Goal: Task Accomplishment & Management: Use online tool/utility

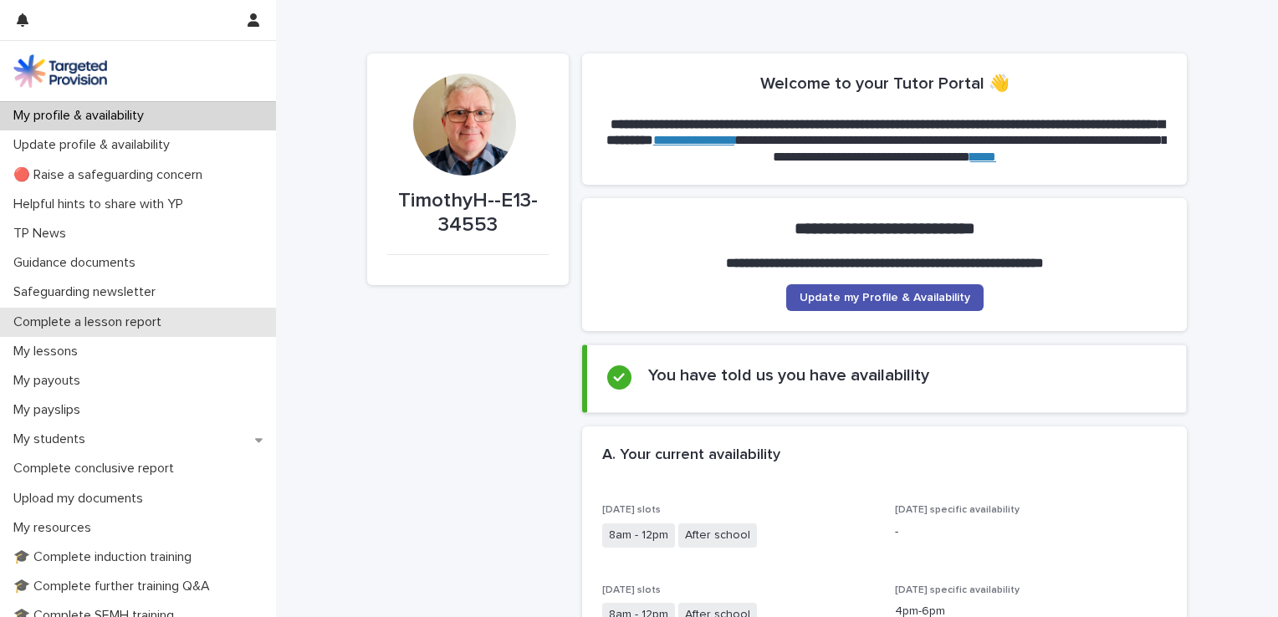
click at [74, 334] on div "Complete a lesson report" at bounding box center [138, 322] width 276 height 29
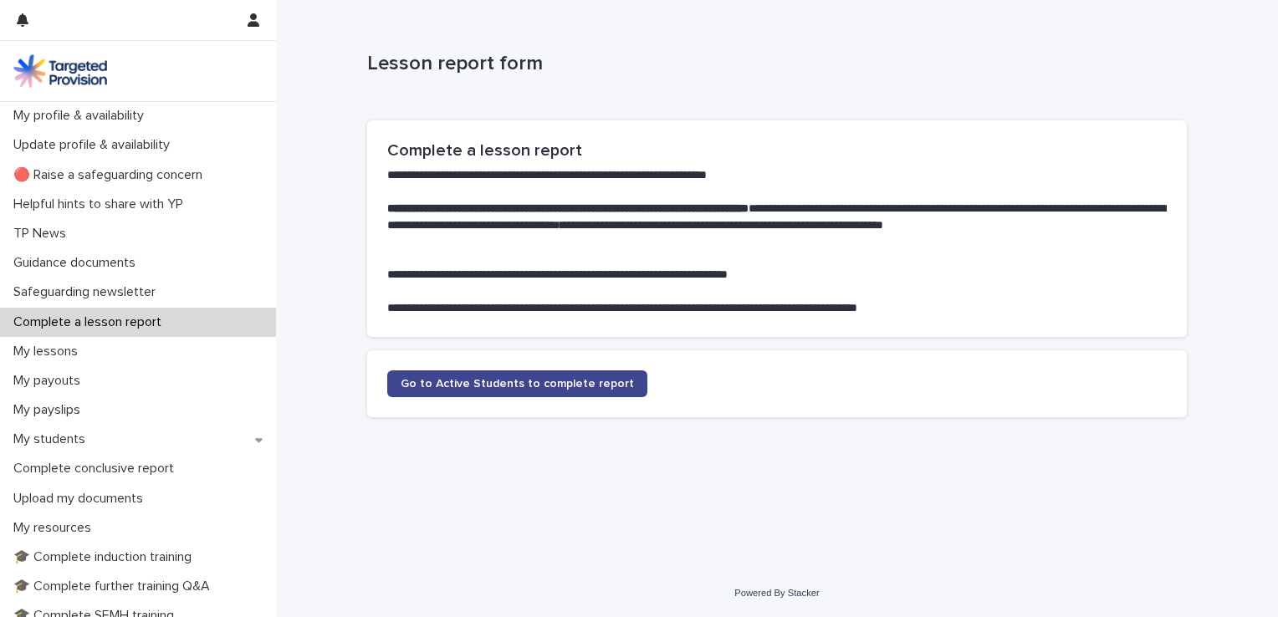
click at [435, 396] on link "Go to Active Students to complete report" at bounding box center [517, 384] width 260 height 27
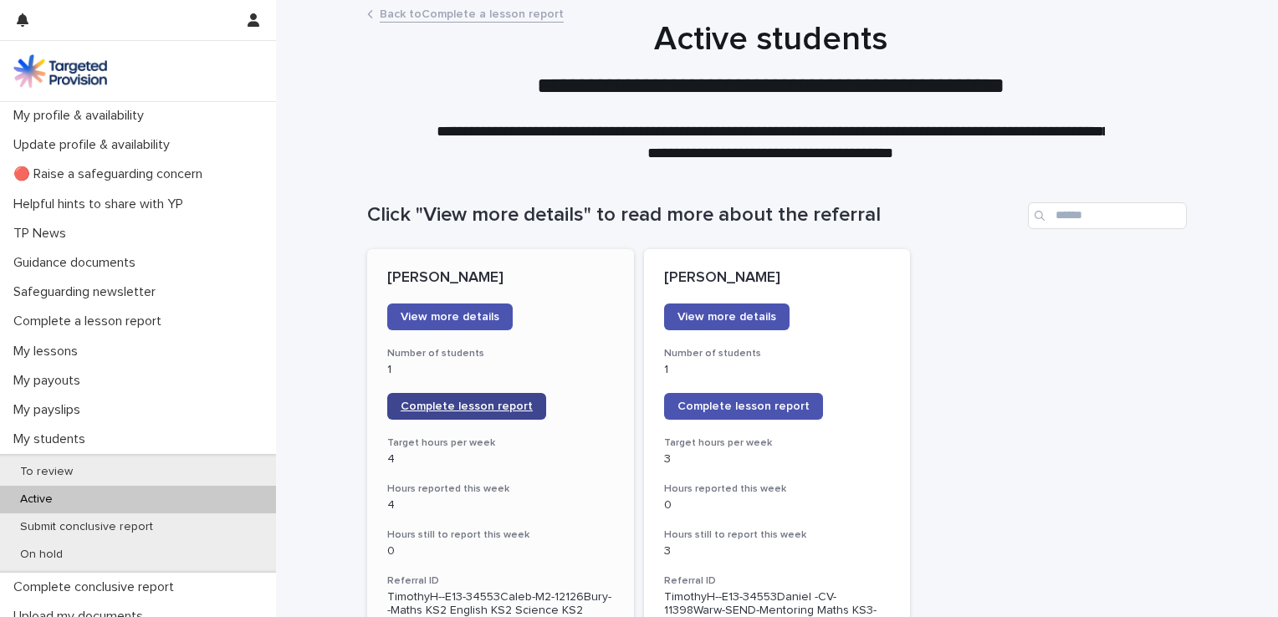
click at [464, 407] on span "Complete lesson report" at bounding box center [467, 407] width 132 height 12
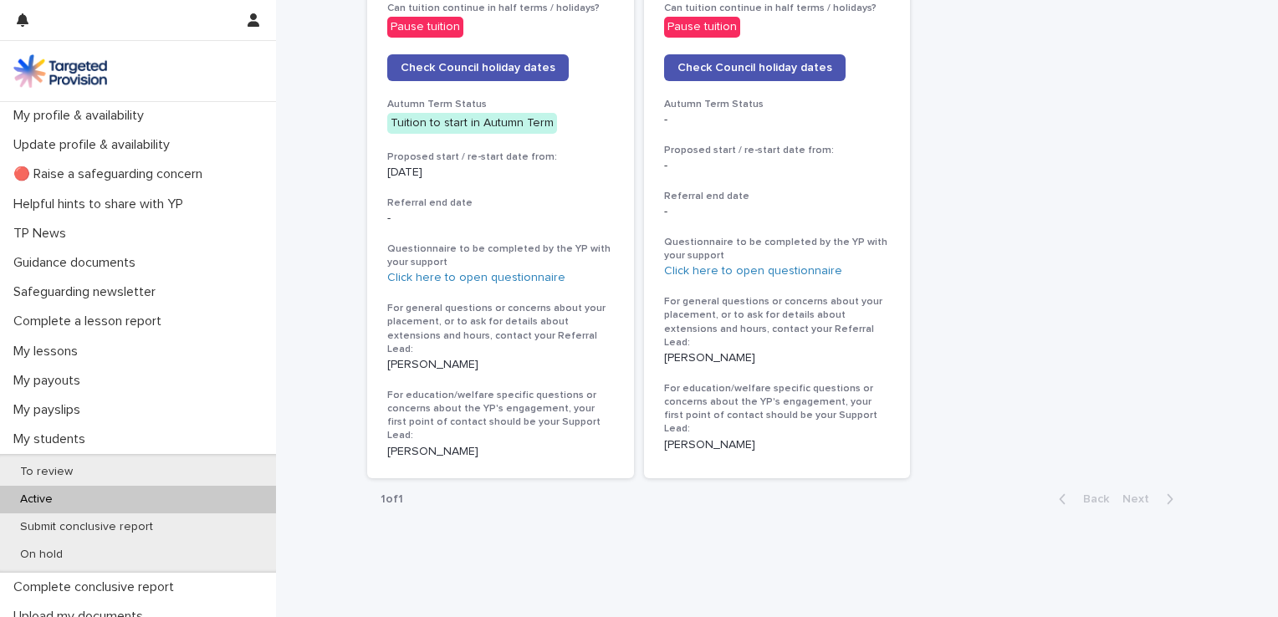
scroll to position [944, 0]
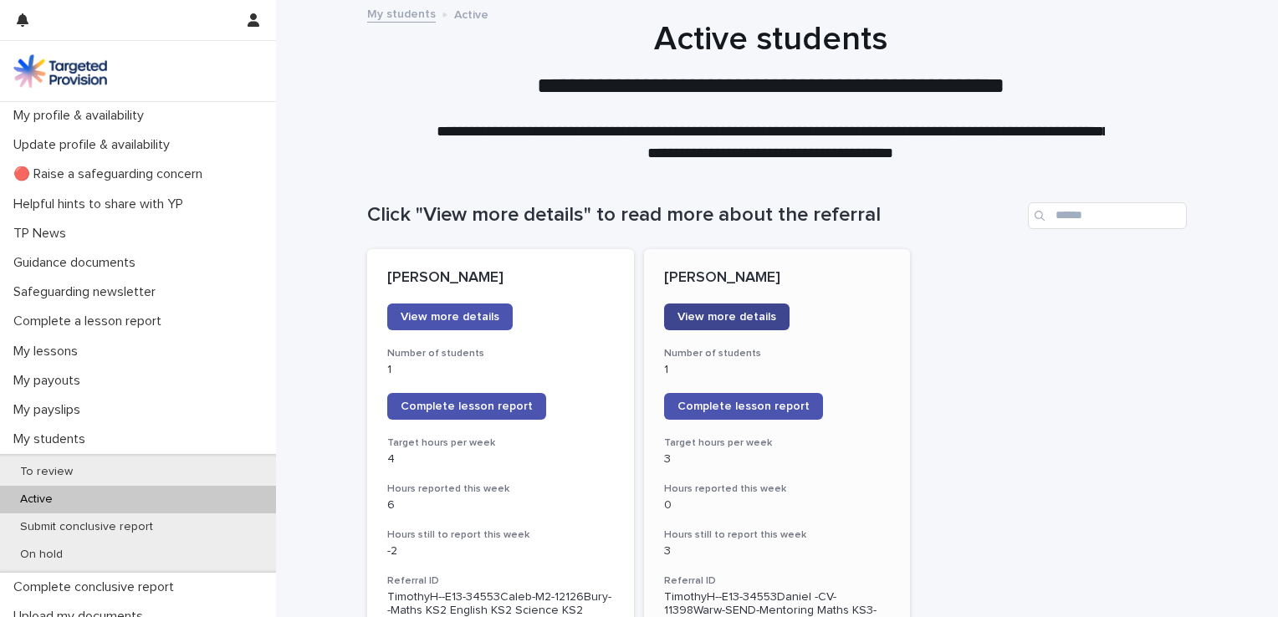
click at [731, 309] on link "View more details" at bounding box center [726, 317] width 125 height 27
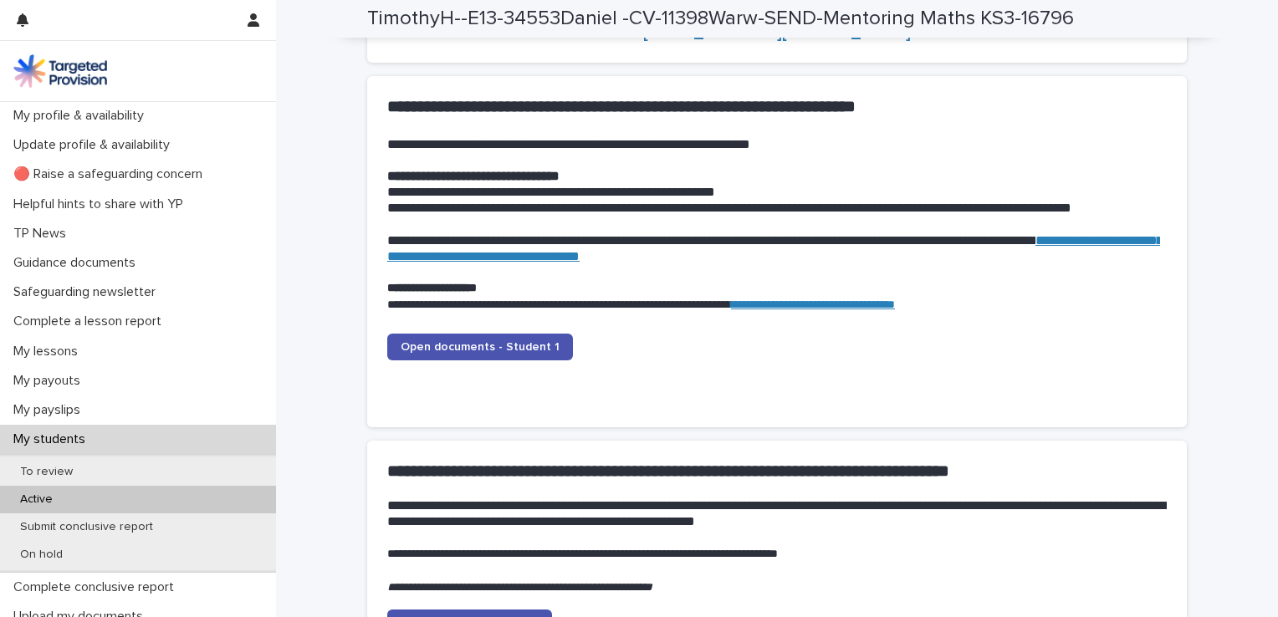
scroll to position [1606, 0]
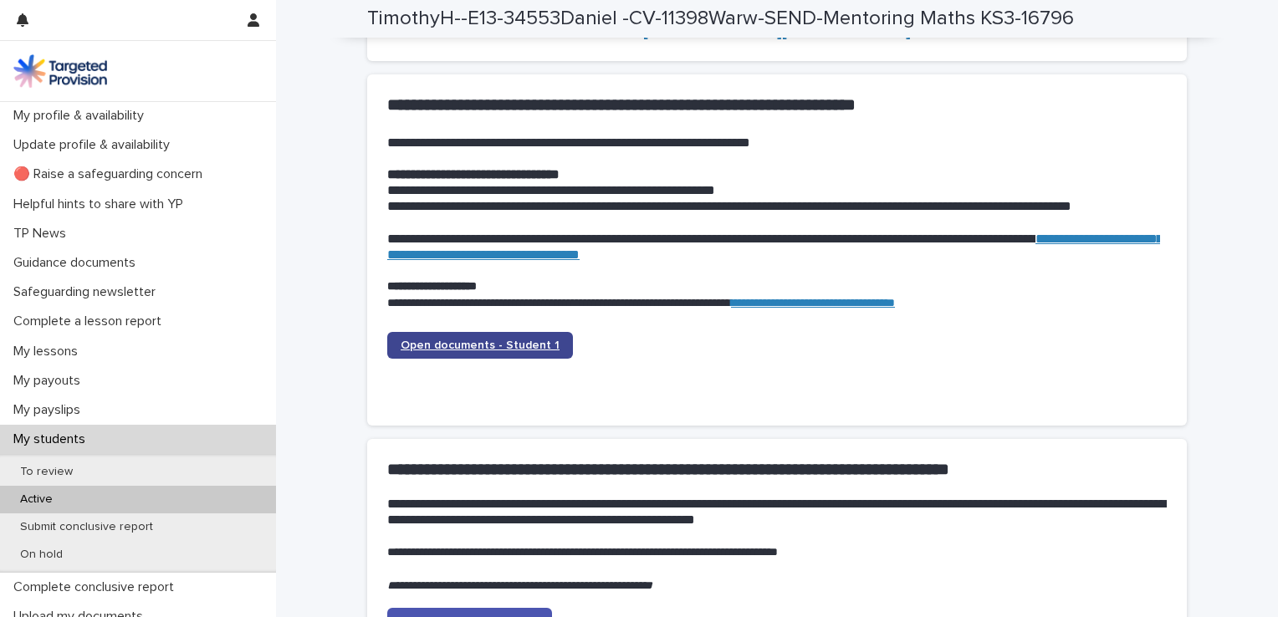
click at [437, 350] on span "Open documents - Student 1" at bounding box center [480, 346] width 159 height 12
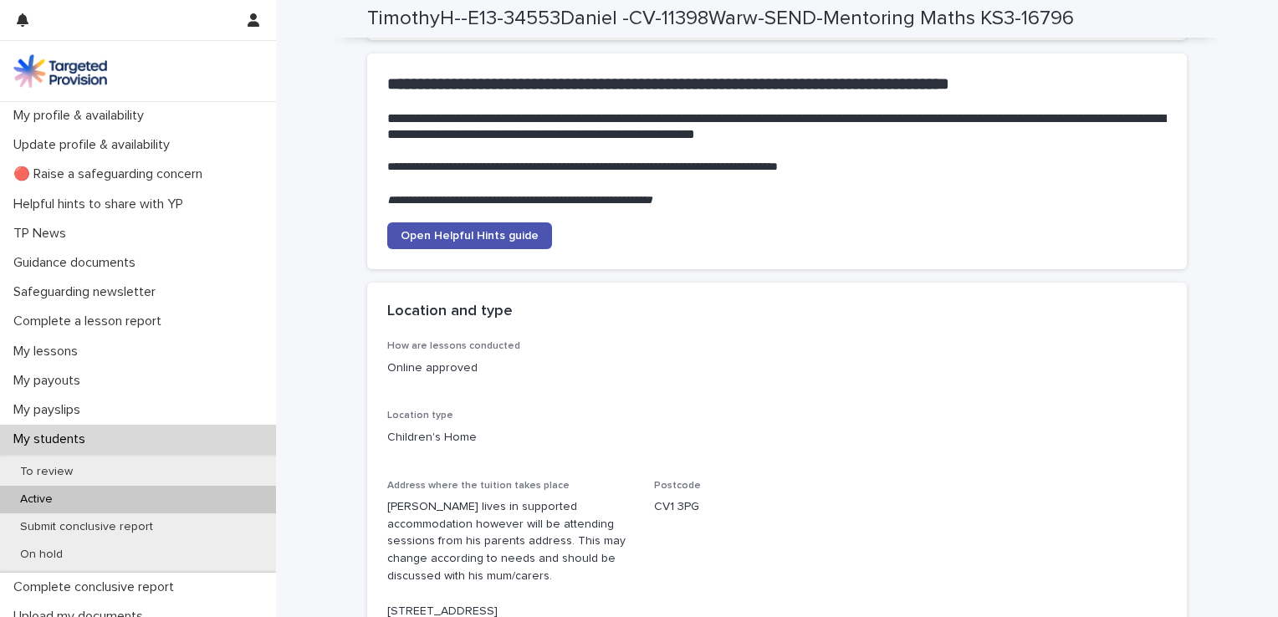
scroll to position [1958, 0]
